Goal: Find specific page/section: Find specific page/section

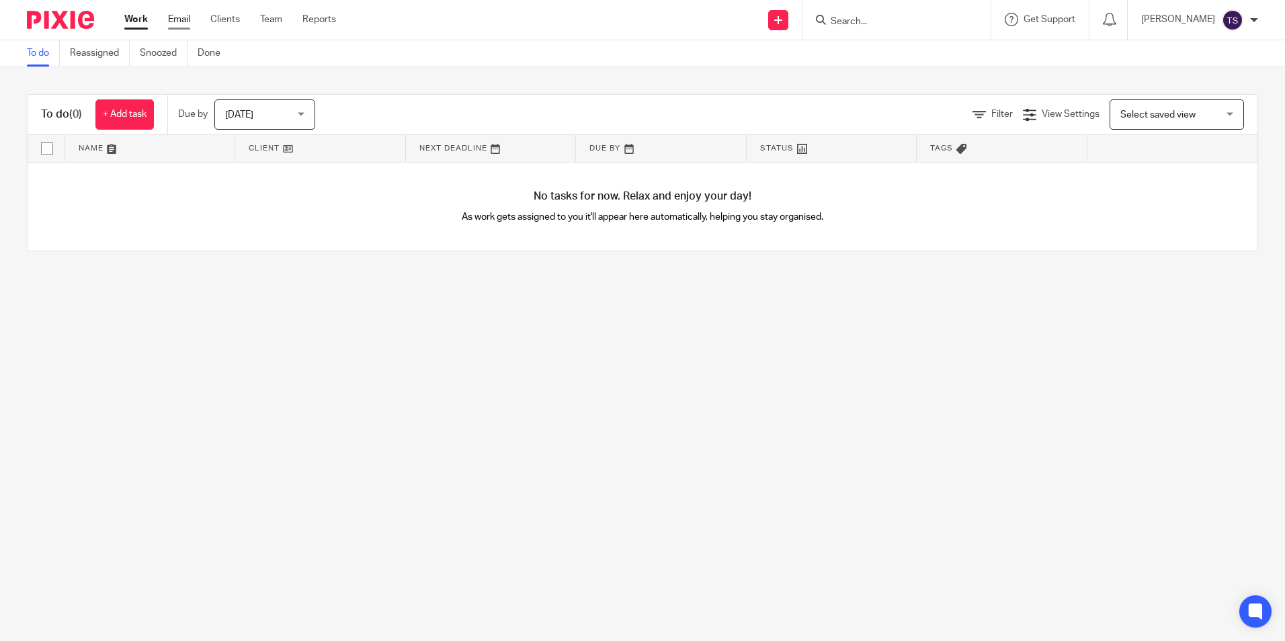
click at [186, 24] on link "Email" at bounding box center [179, 19] width 22 height 13
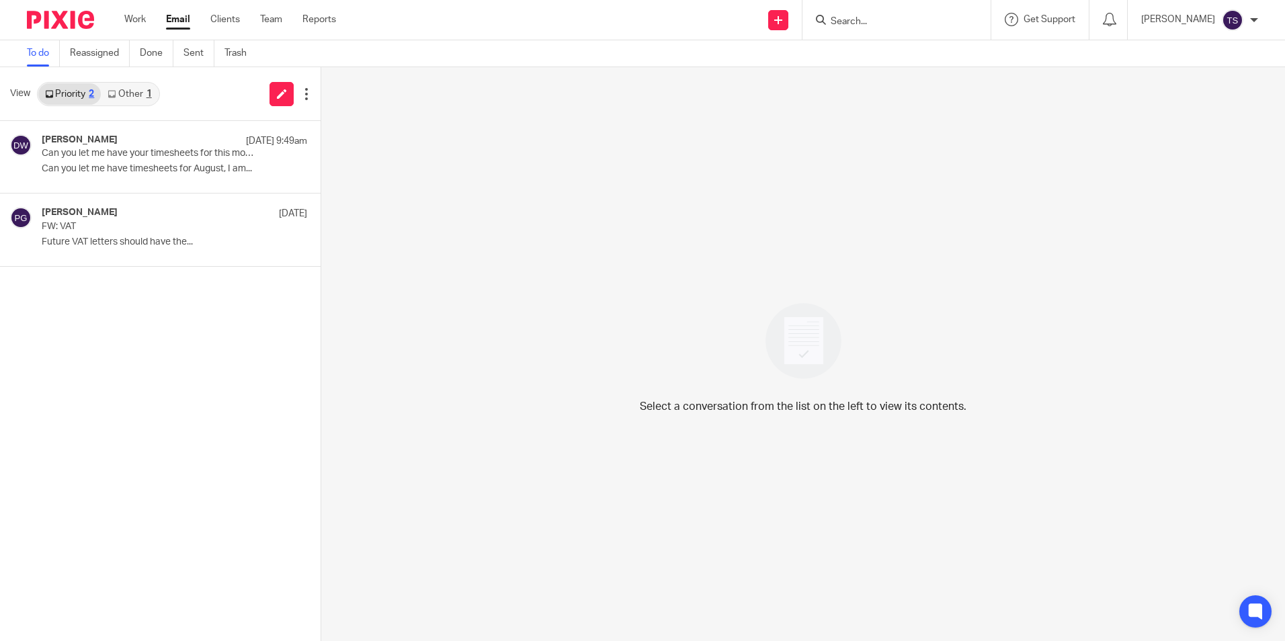
click at [145, 103] on div "Priority 2 Other 1" at bounding box center [98, 94] width 123 height 24
click at [138, 82] on div "Priority 2 Other 1" at bounding box center [98, 94] width 123 height 24
click at [137, 91] on link "Other 1" at bounding box center [129, 94] width 57 height 22
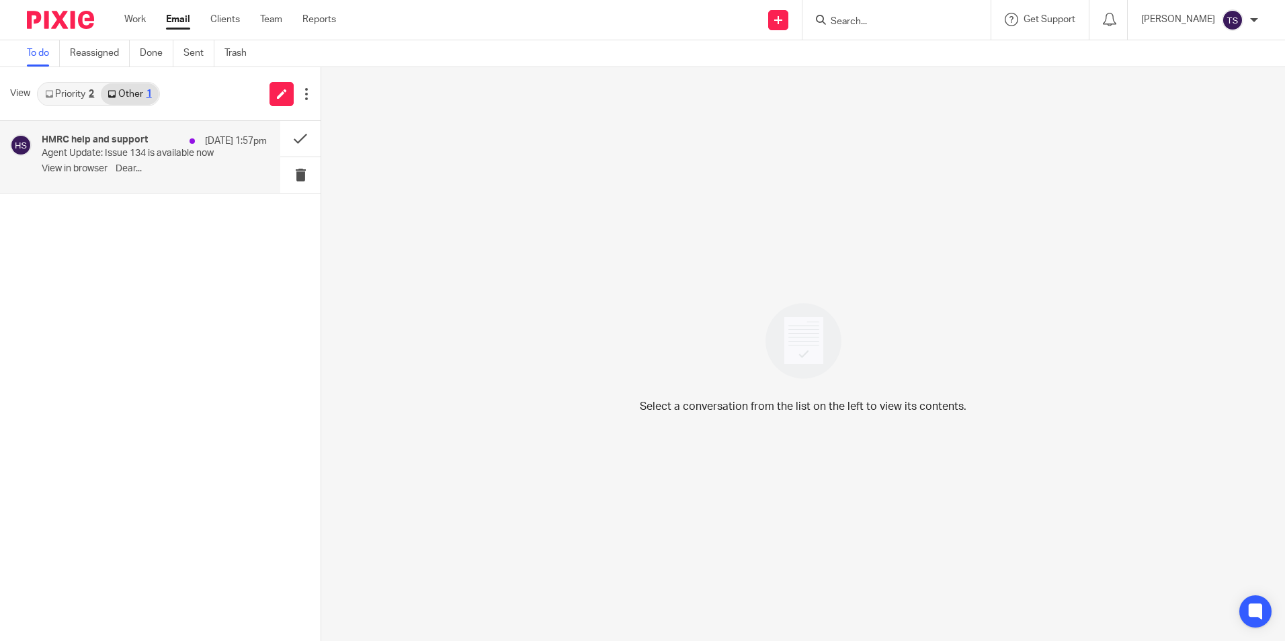
click at [141, 148] on p "Agent Update: Issue 134 is available now" at bounding box center [132, 153] width 180 height 11
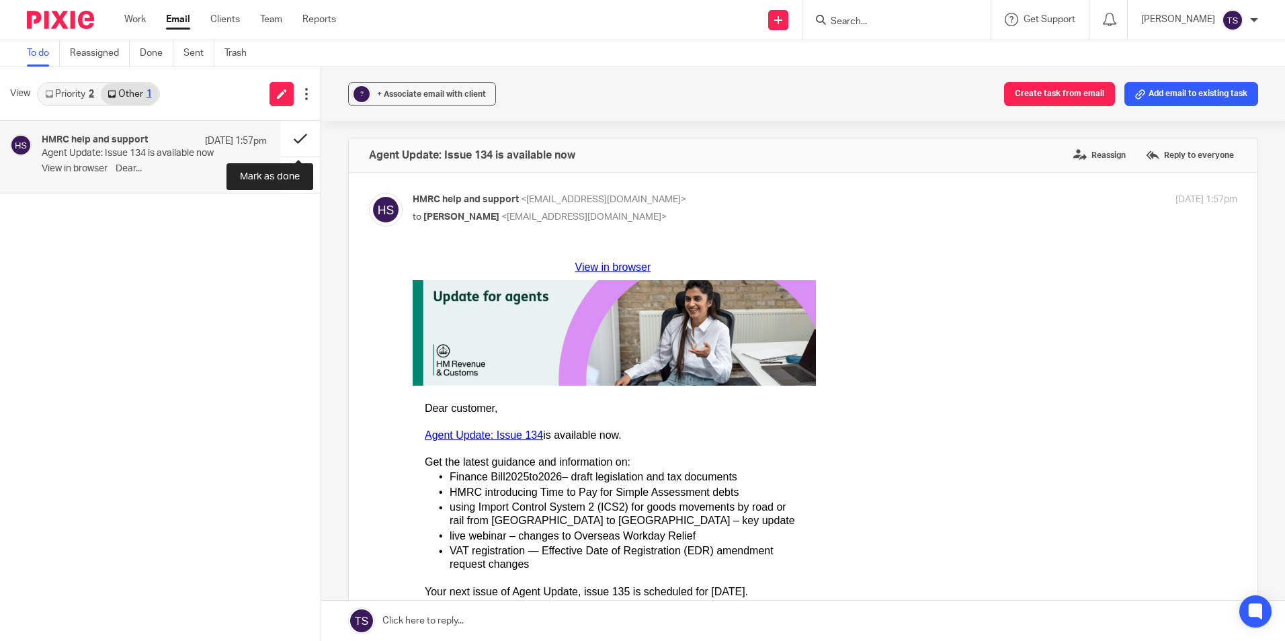
click at [296, 142] on button at bounding box center [300, 139] width 40 height 36
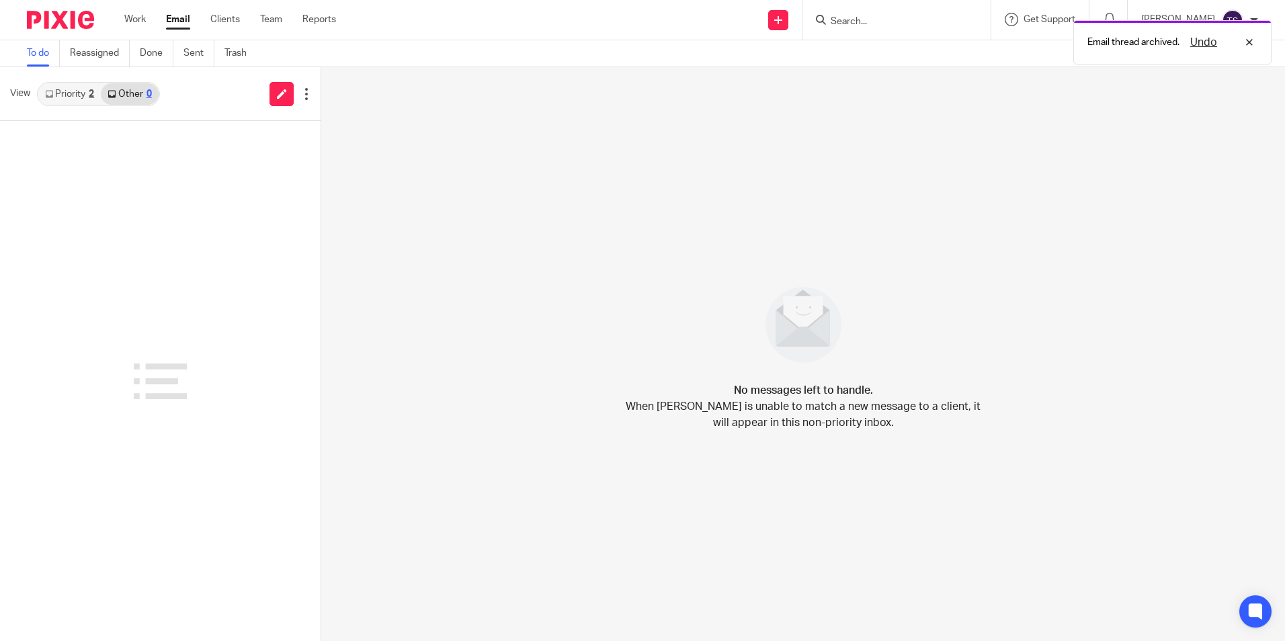
click at [93, 96] on div "2" at bounding box center [91, 93] width 5 height 9
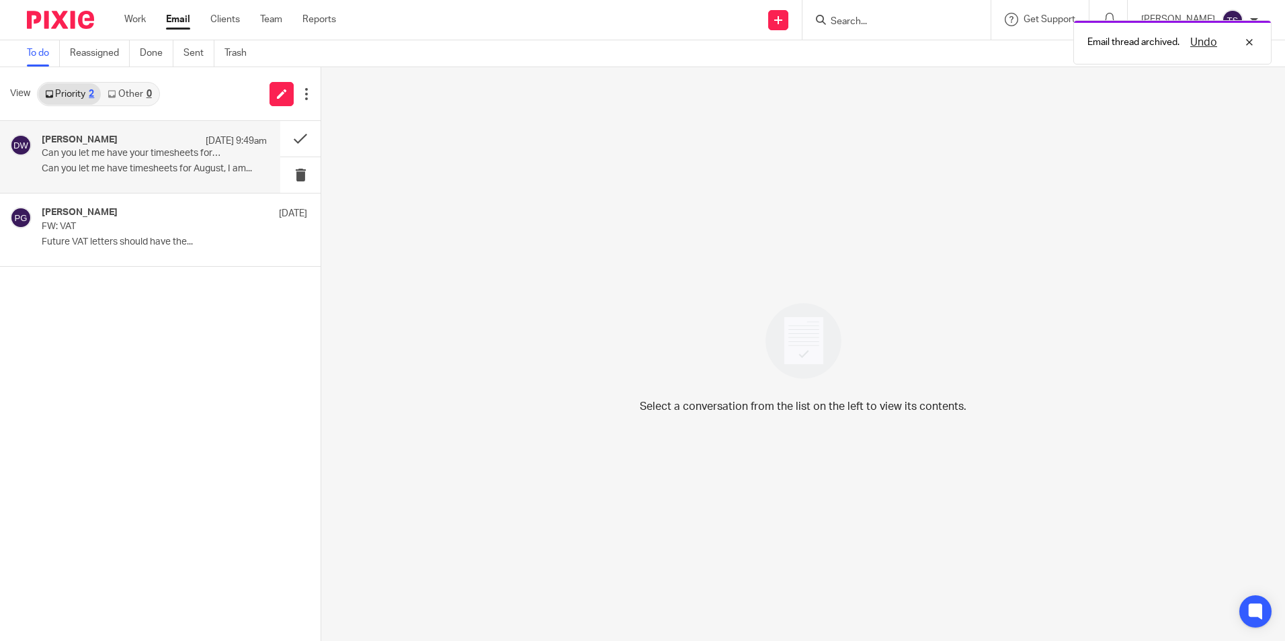
drag, startPoint x: 156, startPoint y: 169, endPoint x: 195, endPoint y: 167, distance: 39.0
click at [156, 168] on p "Can you let me have timesheets for August, I am..." at bounding box center [154, 168] width 225 height 11
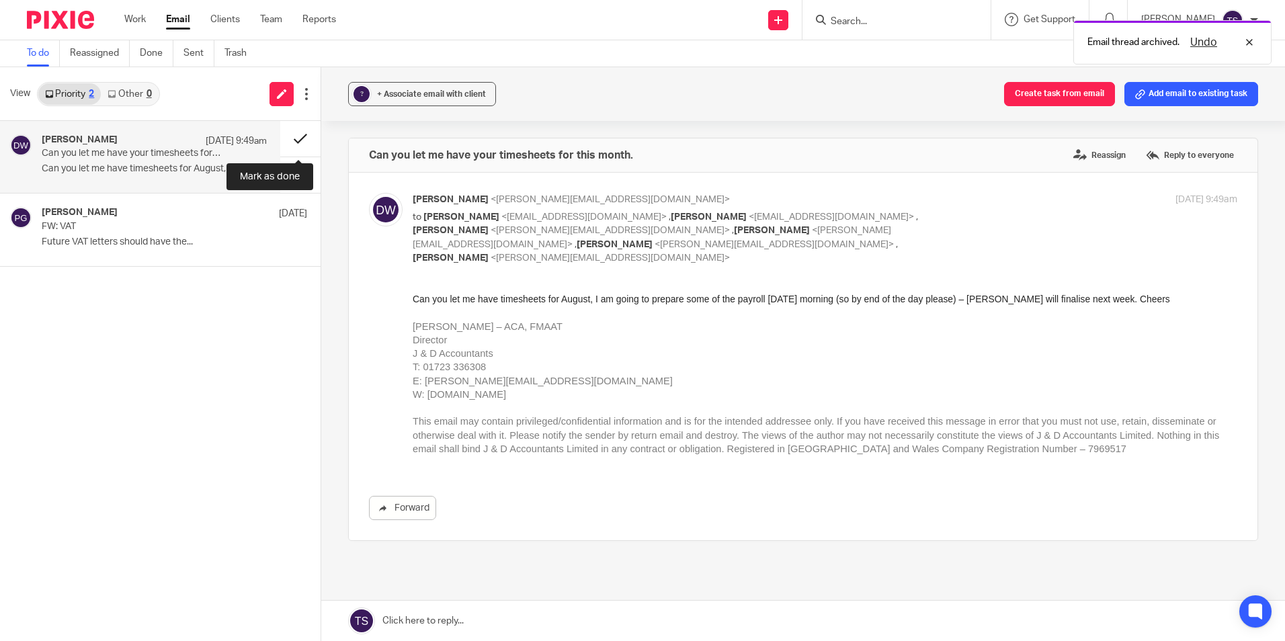
click at [290, 138] on button at bounding box center [300, 139] width 40 height 36
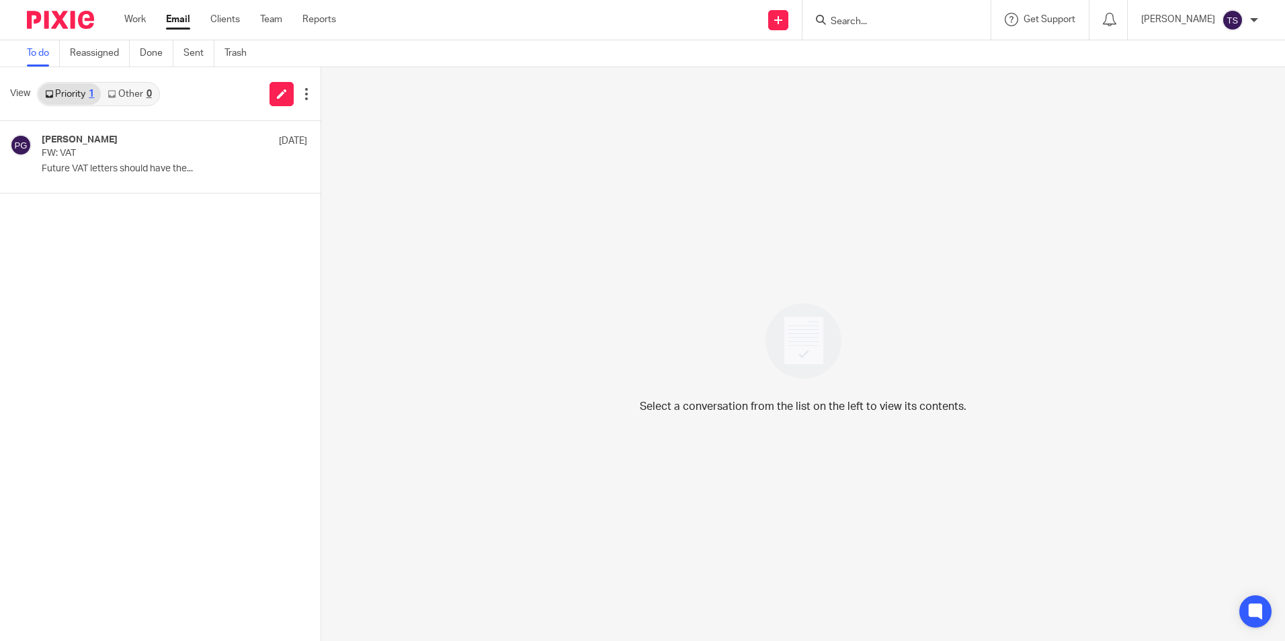
click at [929, 26] on input "Search" at bounding box center [889, 22] width 121 height 12
type input "mbf"
click at [932, 59] on link at bounding box center [947, 57] width 243 height 31
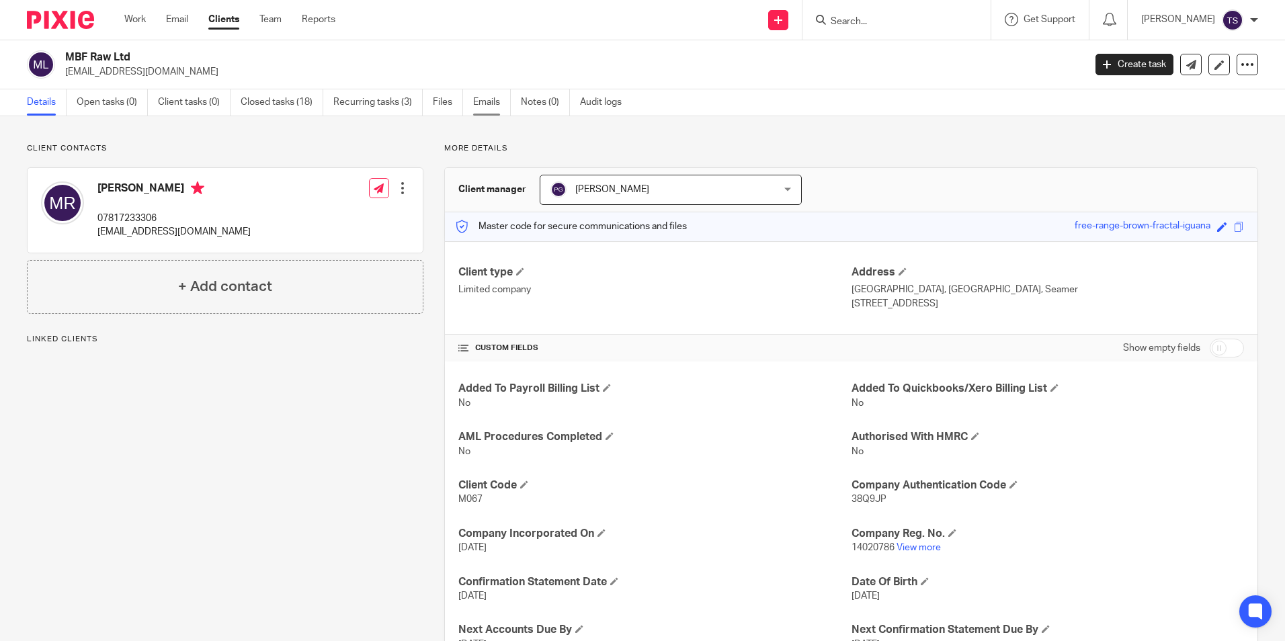
click at [480, 99] on link "Emails" at bounding box center [492, 102] width 38 height 26
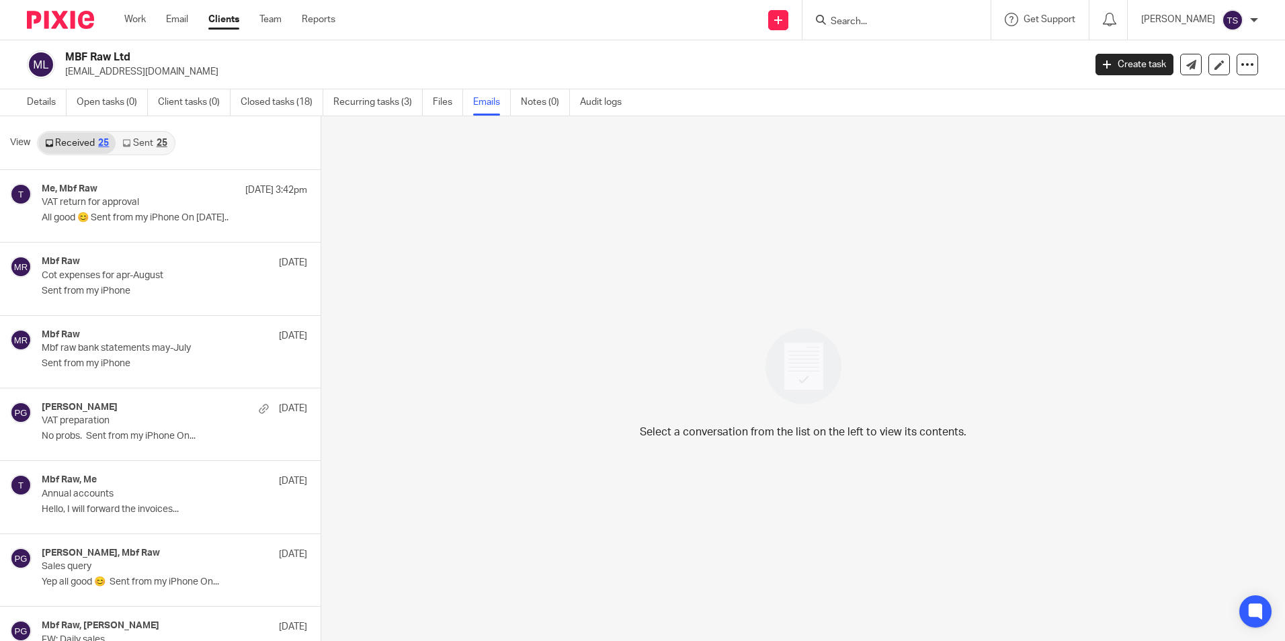
click at [128, 147] on link "Sent 25" at bounding box center [145, 143] width 58 height 22
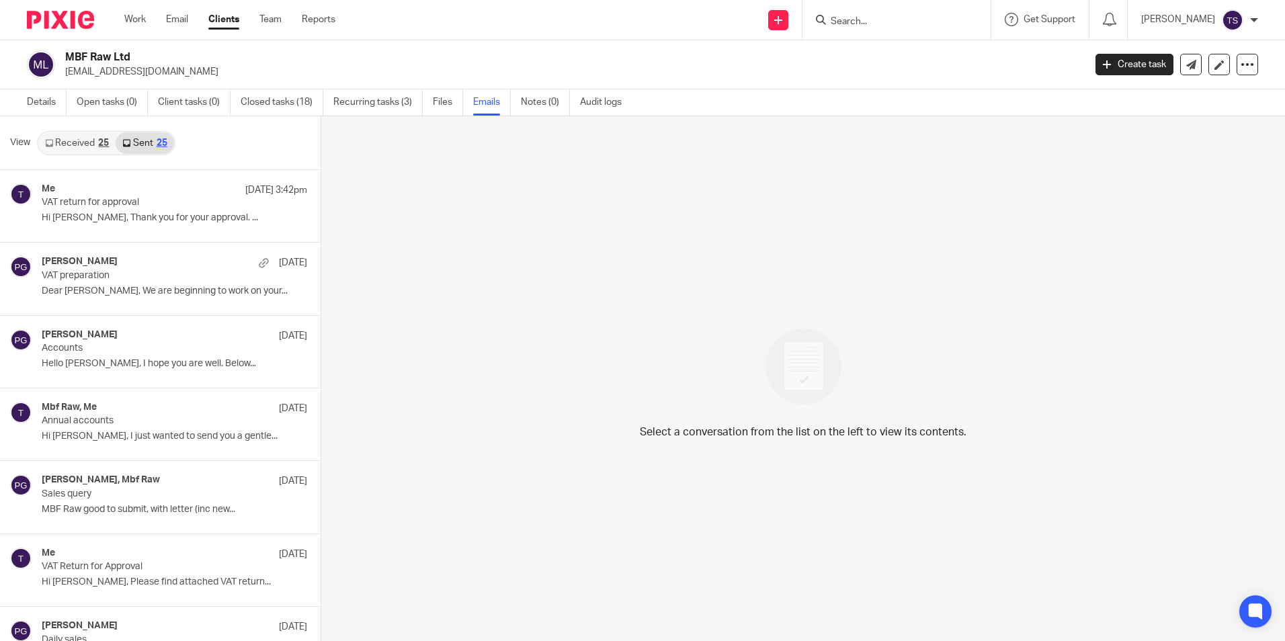
scroll to position [2, 0]
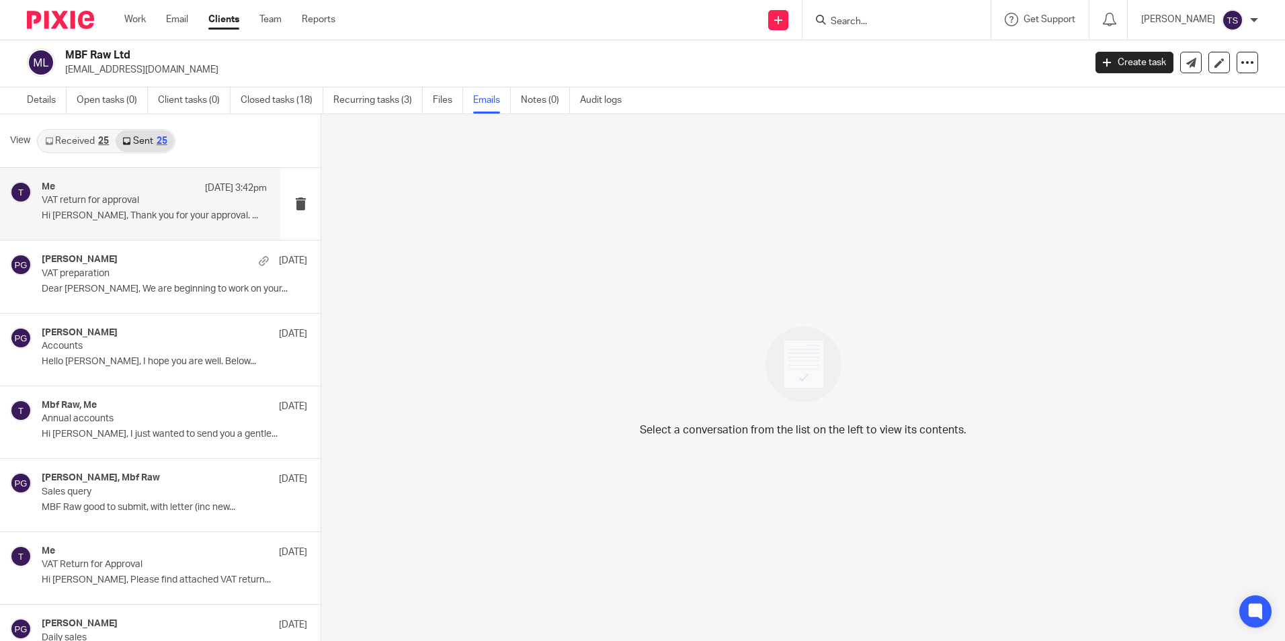
click at [136, 218] on p "Hi Marc, Thank you for your approval. ..." at bounding box center [154, 215] width 225 height 11
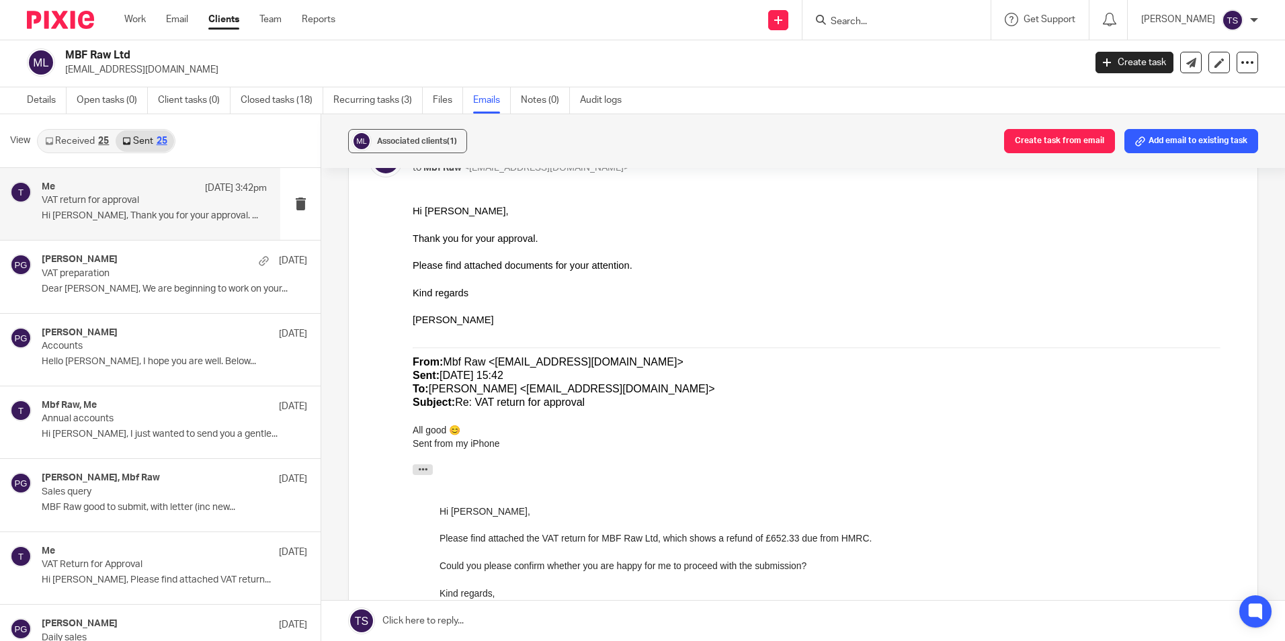
scroll to position [134, 0]
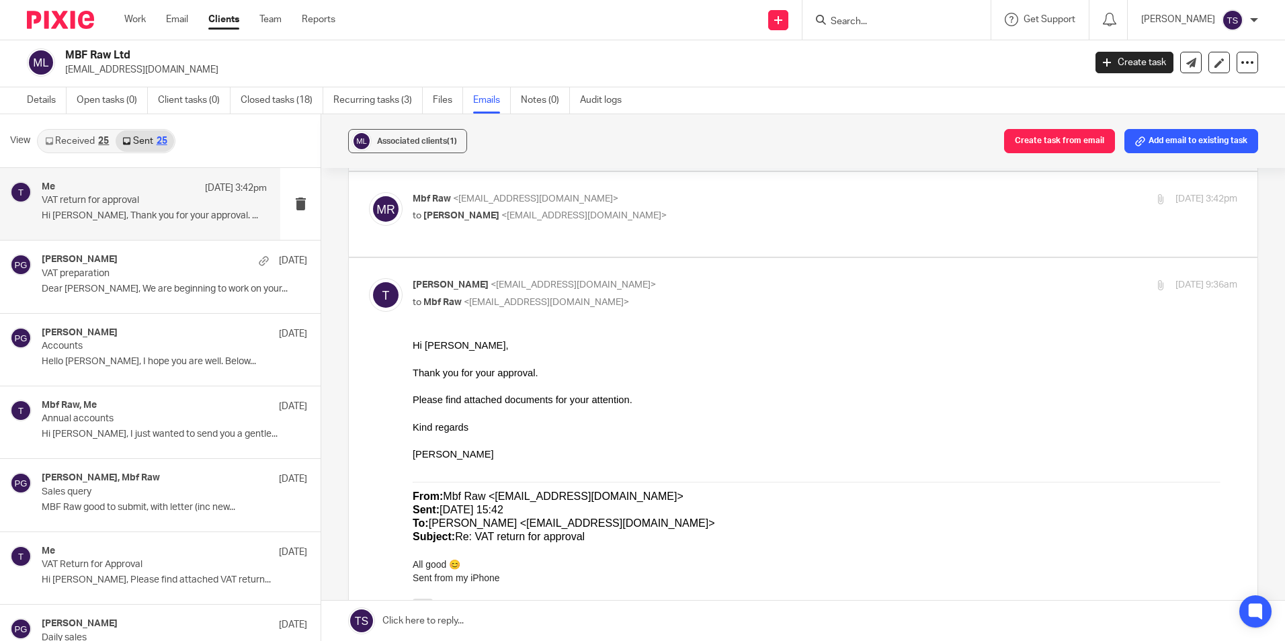
click at [900, 22] on input "Search" at bounding box center [889, 22] width 121 height 12
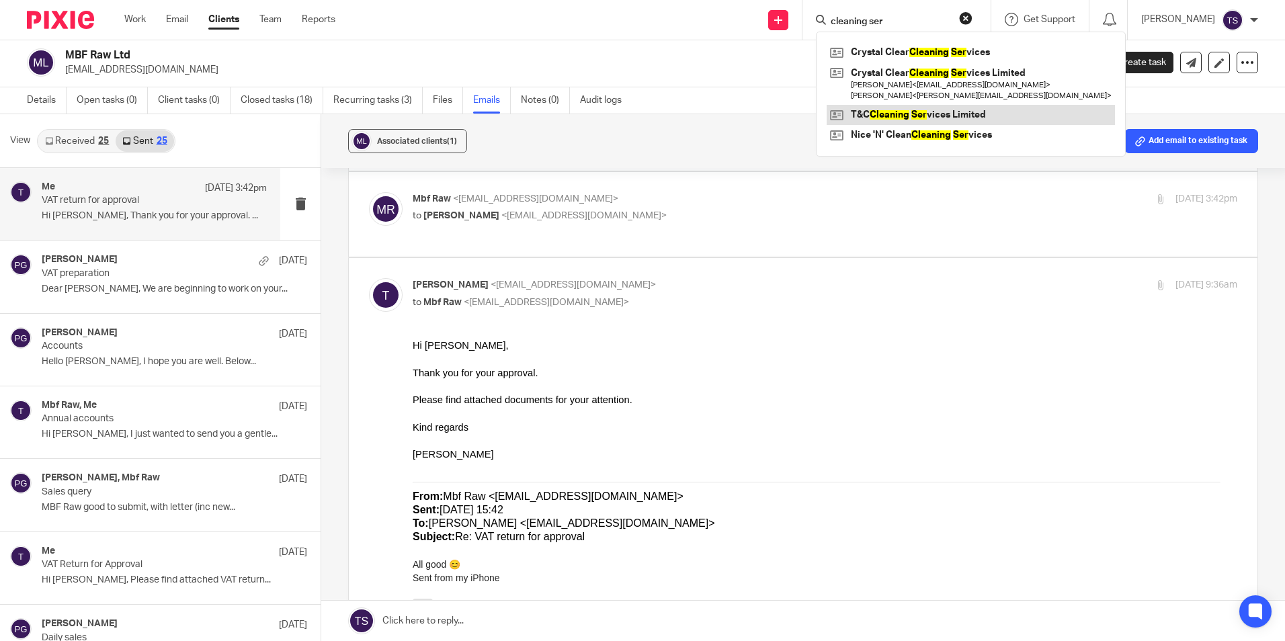
type input "cleaning ser"
click at [931, 109] on link at bounding box center [970, 115] width 288 height 20
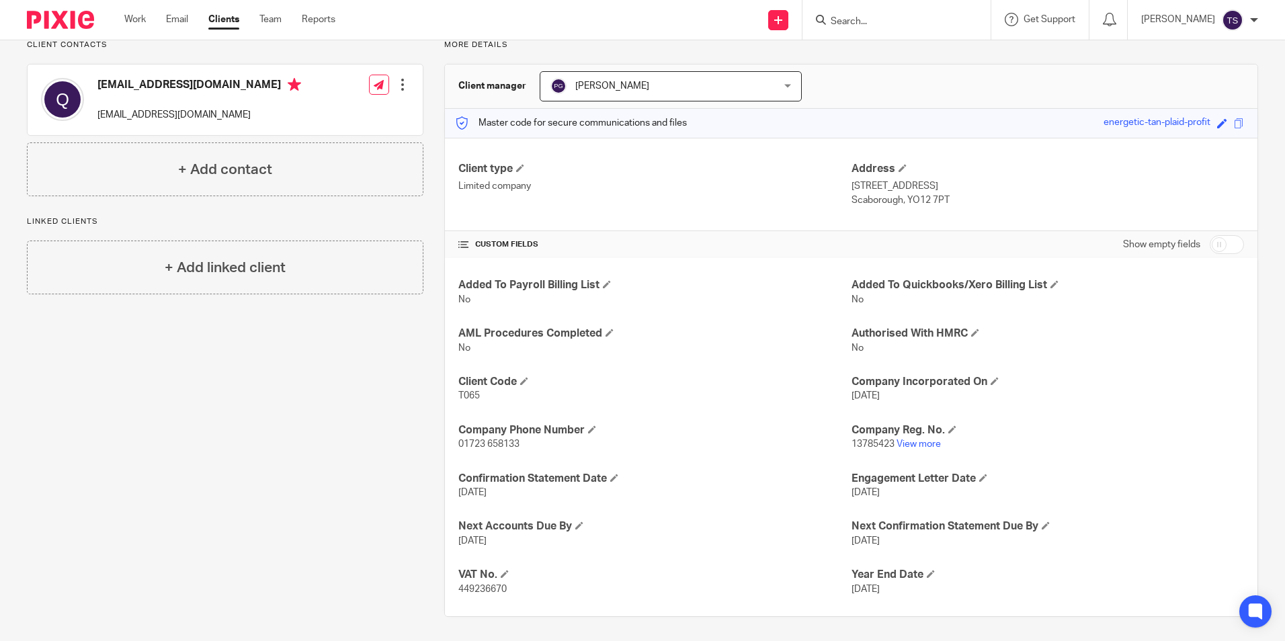
scroll to position [106, 0]
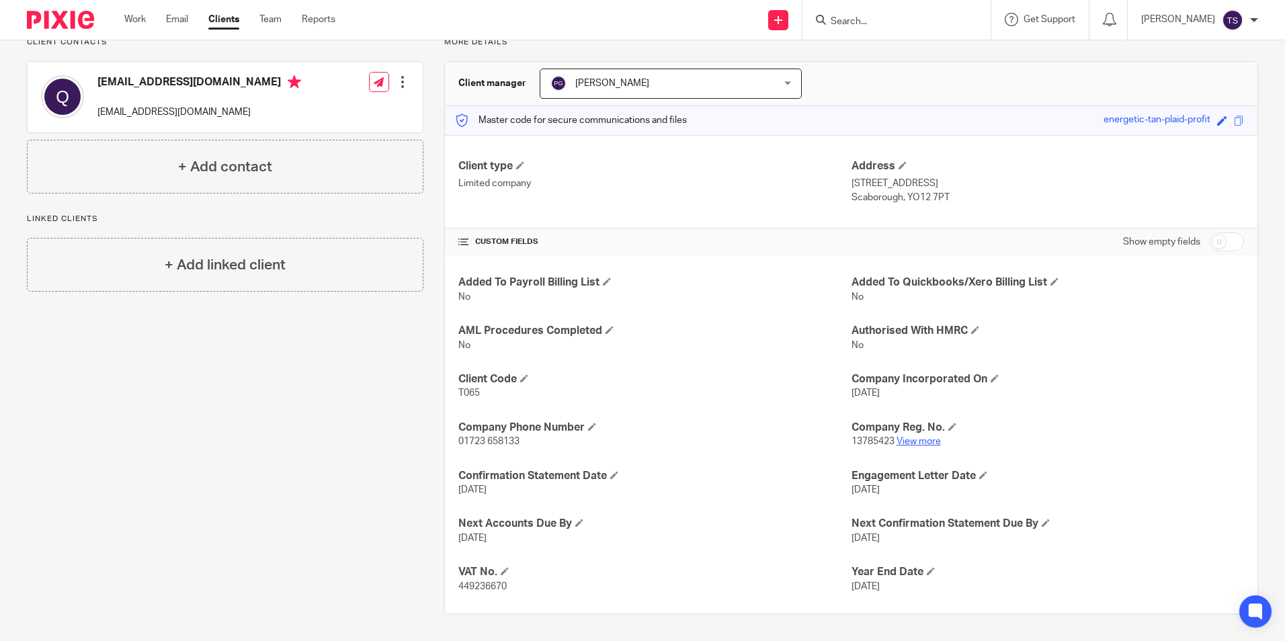
click at [913, 438] on link "View more" at bounding box center [918, 441] width 44 height 9
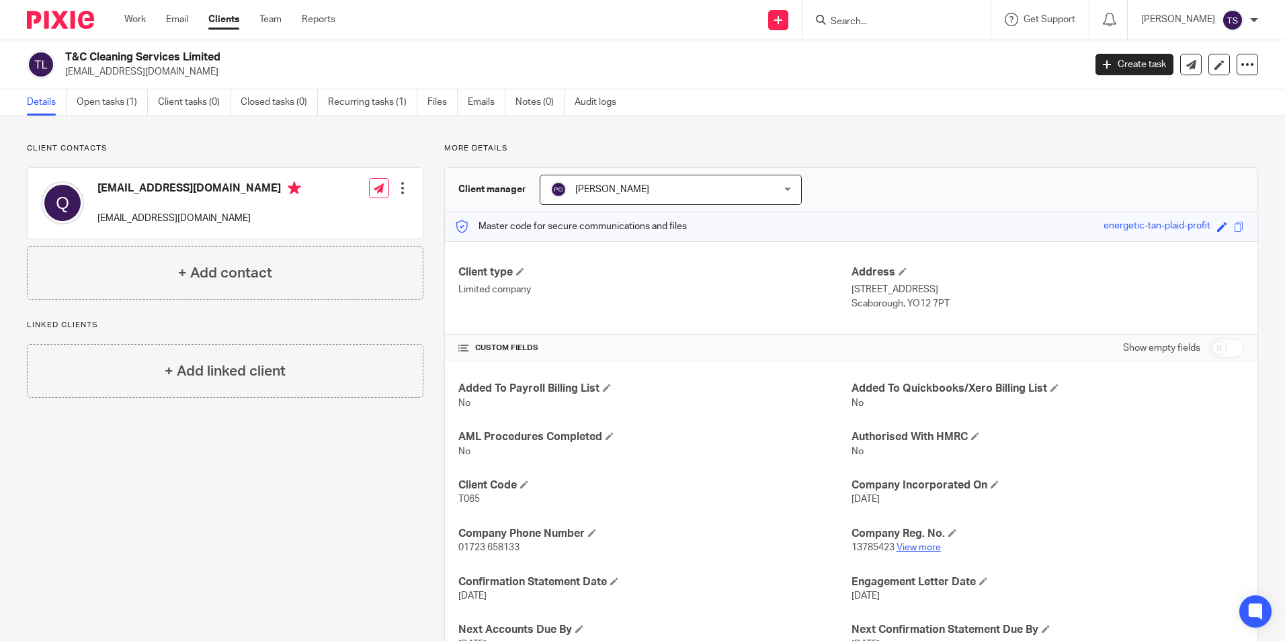
click at [903, 549] on link "View more" at bounding box center [918, 547] width 44 height 9
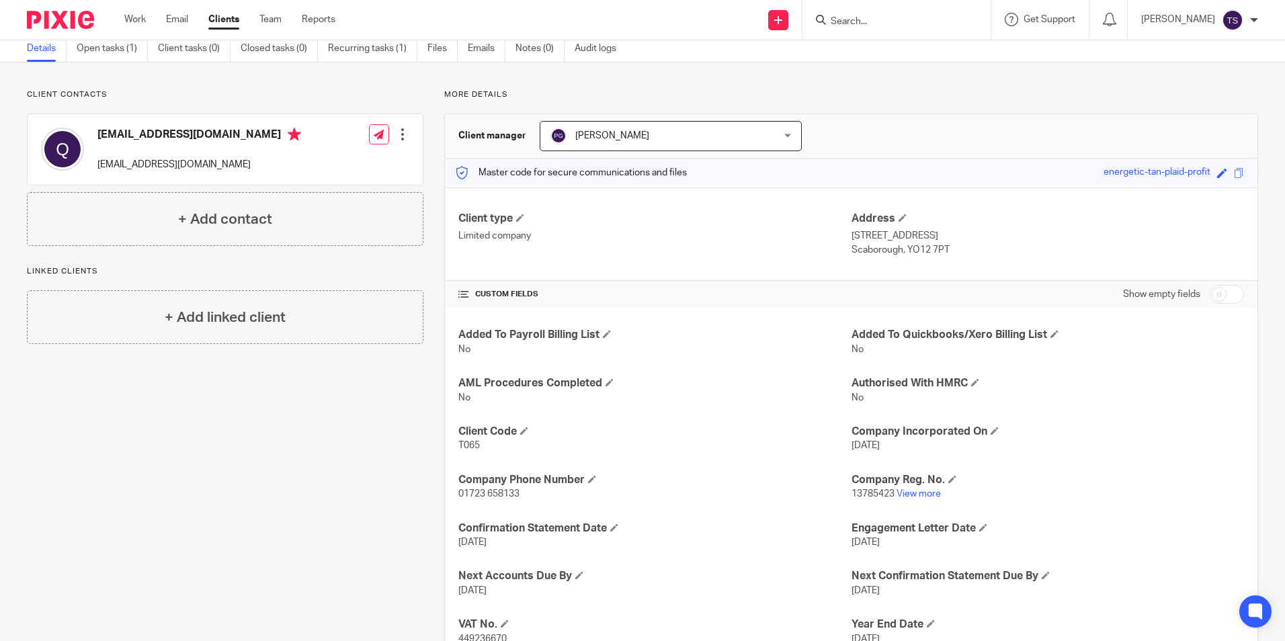
scroll to position [106, 0]
